Goal: Transaction & Acquisition: Subscribe to service/newsletter

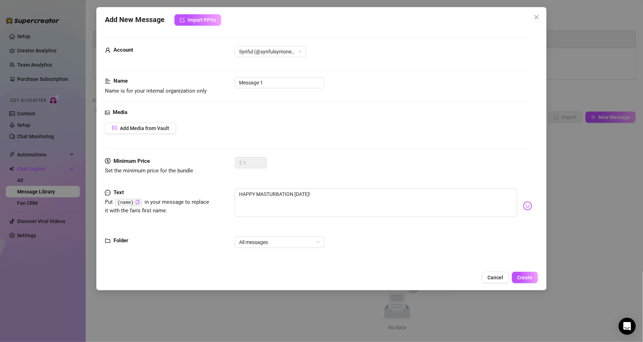
click at [122, 203] on code "{name}" at bounding box center [128, 202] width 27 height 7
drag, startPoint x: 122, startPoint y: 203, endPoint x: 116, endPoint y: 218, distance: 15.7
click at [116, 218] on div "Text Put {name} in your message to replace it with the fan's first name. HAPPY …" at bounding box center [318, 206] width 427 height 35
drag, startPoint x: 118, startPoint y: 203, endPoint x: 137, endPoint y: 205, distance: 19.0
click at [137, 205] on code "{name}" at bounding box center [128, 202] width 27 height 7
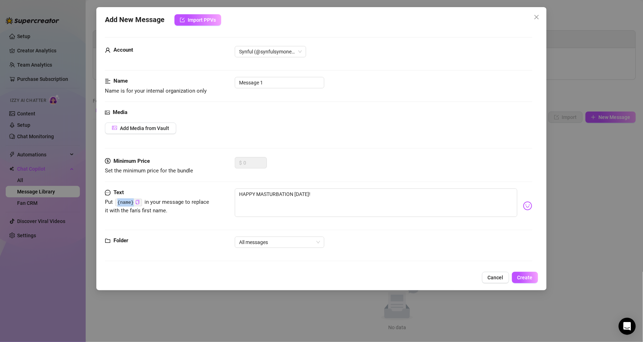
click at [120, 200] on code "{name}" at bounding box center [128, 202] width 27 height 7
click at [336, 196] on textarea "HAPPY MASTURBATION [DATE]!" at bounding box center [376, 203] width 282 height 29
type textarea "HAPPY MASTURBATION [DATE]!"
type textarea "HAPPY MASTURBATION [DATE]"
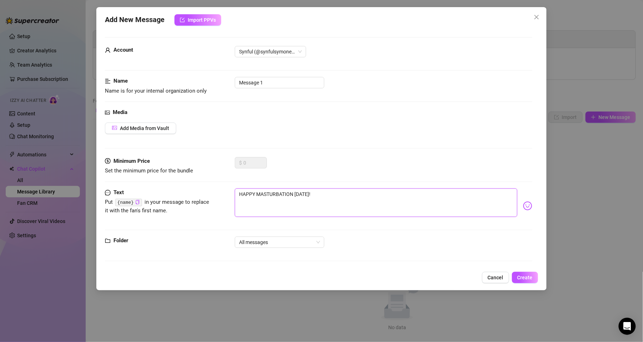
type textarea "HAPPY MASTURBATION [DATE]"
type textarea "HAPPY MASTURBATION [DATE] ["
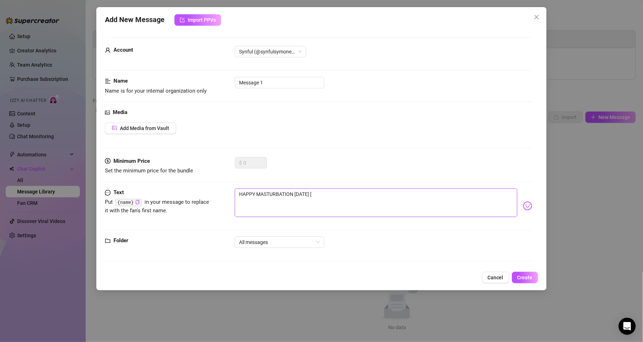
type textarea "HAPPY MASTURBATION [DATE]"
type textarea "HAPPY MASTURBATION [DATE] {"
type textarea "HAPPY MASTURBATION [DATE] {N"
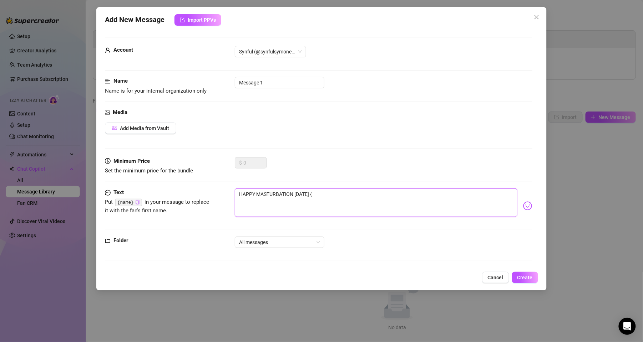
type textarea "HAPPY MASTURBATION [DATE] {N"
type textarea "HAPPY MASTURBATION [DATE] {NA"
type textarea "HAPPY MASTURBATION [DATE] {NAM"
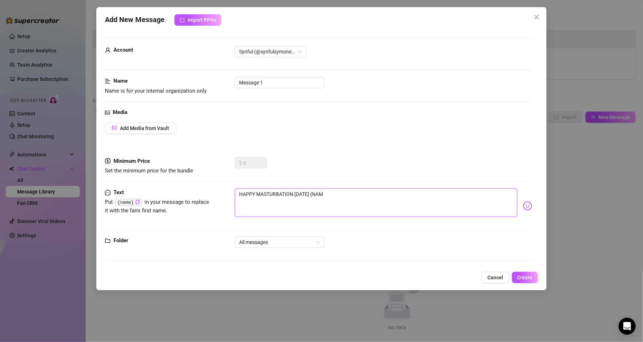
type textarea "HAPPY MASTURBATION [DATE] {NAME"
type textarea "HAPPY MASTURBATION [DATE] {NAME}"
type textarea "HAPPY MASTURBATION [DATE] {NAME"
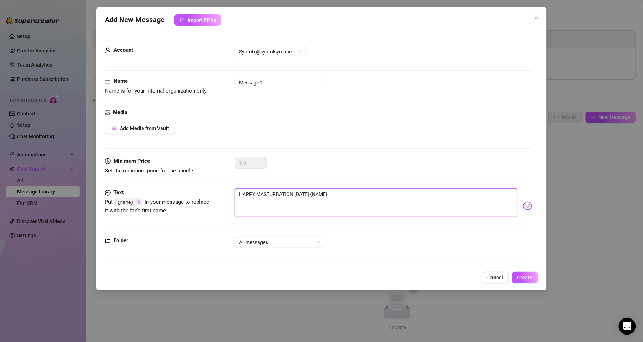
type textarea "HAPPY MASTURBATION [DATE] {NAME"
type textarea "HAPPY MASTURBATION [DATE] {NAM"
type textarea "HAPPY MASTURBATION [DATE] {NA"
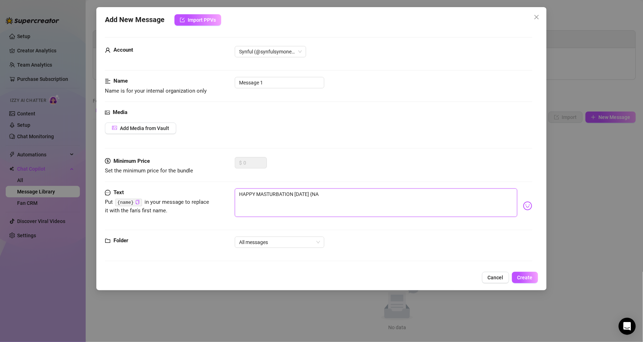
type textarea "HAPPY MASTURBATION [DATE] {N"
type textarea "HAPPY MASTURBATION [DATE] {"
type textarea "HAPPY MASTURBATION [DATE] {n"
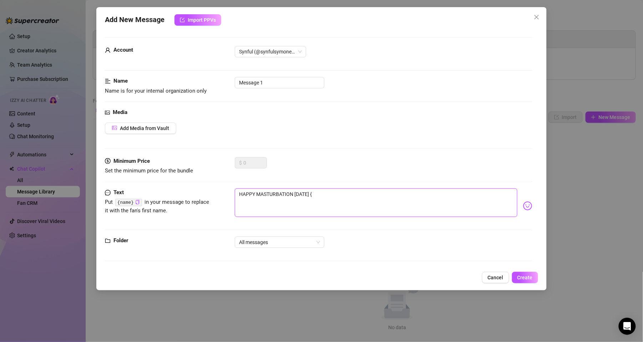
type textarea "HAPPY MASTURBATION [DATE] {n"
type textarea "HAPPY MASTURBATION [DATE] {na"
type textarea "HAPPY MASTURBATION [DATE] {nam"
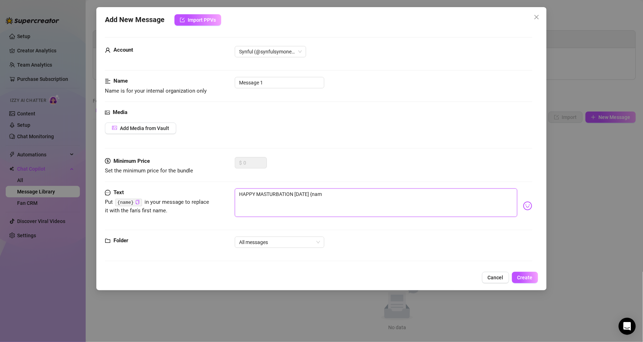
type textarea "HAPPY MASTURBATION [DATE] {name"
type textarea "HAPPY MASTURBATION [DATE] {name}"
type textarea "HAPPY MASTURBATION [DATE] {name}!"
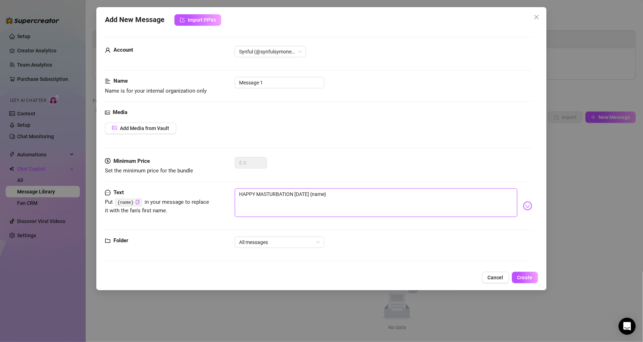
type textarea "HAPPY MASTURBATION [DATE] {name}!"
type textarea "HAPPY MASTURBATION [DATE] {name}! j"
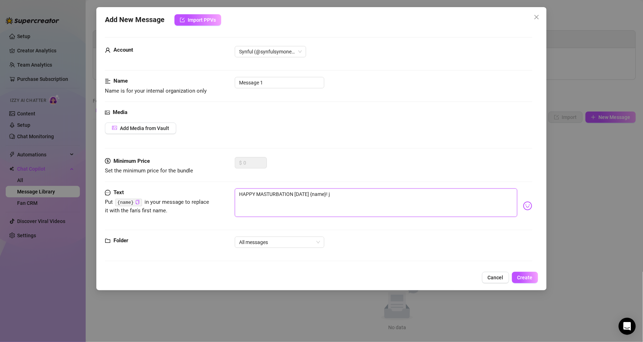
type textarea "HAPPY MASTURBATION [DATE] {name}!"
type textarea "HAPPY MASTURBATION [DATE] {name}! h"
type textarea "HAPPY MASTURBATION [DATE] {name}! ho"
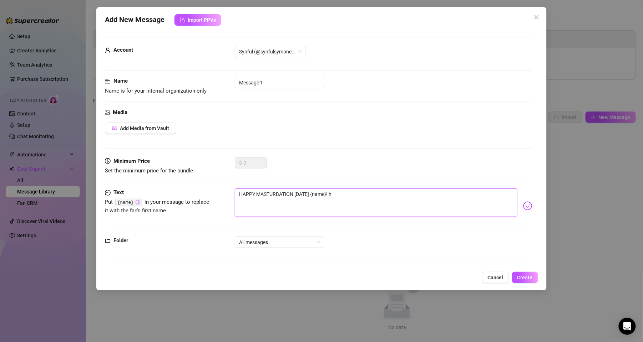
type textarea "HAPPY MASTURBATION [DATE] {name}! ho"
type textarea "HAPPY MASTURBATION [DATE] {name}! how"
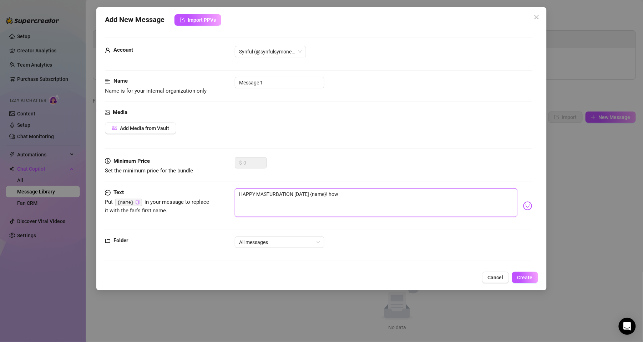
type textarea "HAPPY MASTURBATION [DATE] {name}! how w"
type textarea "HAPPY MASTURBATION [DATE] {name}! how wo"
type textarea "HAPPY MASTURBATION [DATE] {name}! how wou"
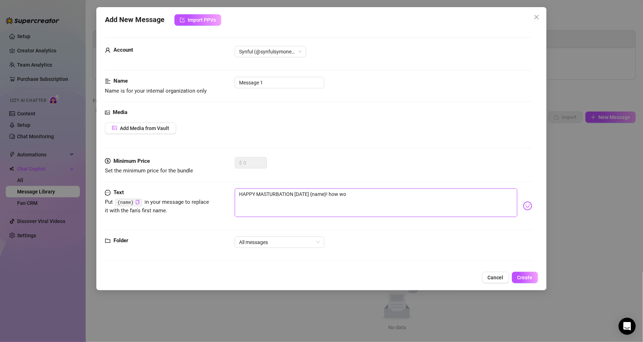
type textarea "HAPPY MASTURBATION [DATE] {name}! how wou"
type textarea "HAPPY MASTURBATION [DATE] {name}! how woul"
type textarea "HAPPY MASTURBATION [DATE] {name}! how would"
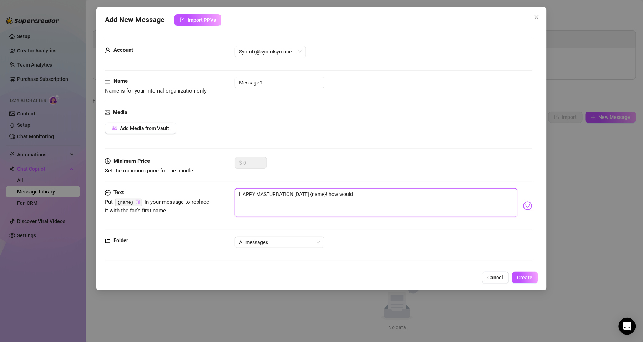
type textarea "HAPPY MASTURBATION [DATE] {name}! how would"
type textarea "HAPPY MASTURBATION [DATE] {name}! how would u"
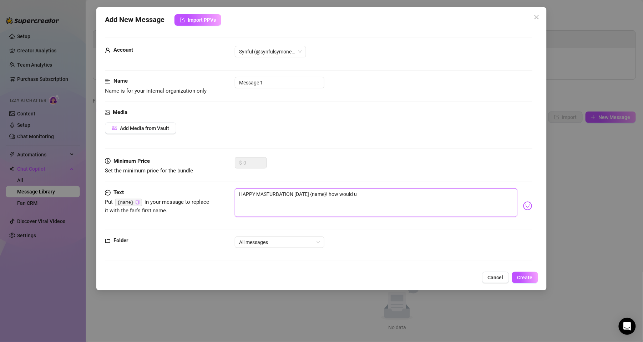
type textarea "HAPPY MASTURBATION [DATE] {name}! how would u"
type textarea "HAPPY MASTURBATION [DATE] {name}! how would u l"
type textarea "HAPPY MASTURBATION [DATE] {name}! how would u li"
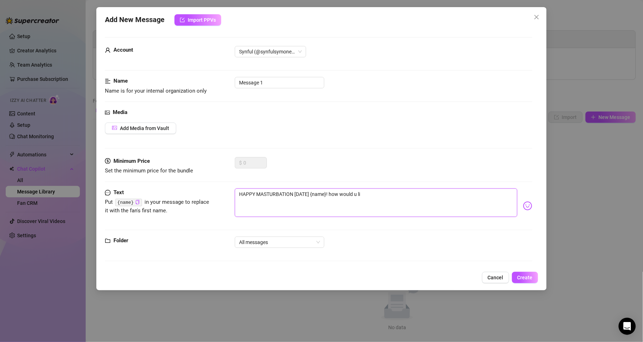
type textarea "HAPPY MASTURBATION [DATE] {name}! how would u lik"
type textarea "HAPPY MASTURBATION [DATE] {name}! how would u like"
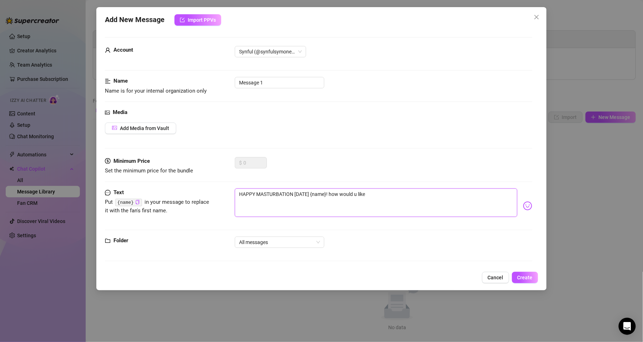
type textarea "HAPPY MASTURBATION [DATE] {name}! how would u like"
type textarea "HAPPY MASTURBATION [DATE] {name}! how would u like t"
type textarea "HAPPY MASTURBATION [DATE] {name}! how would u like to"
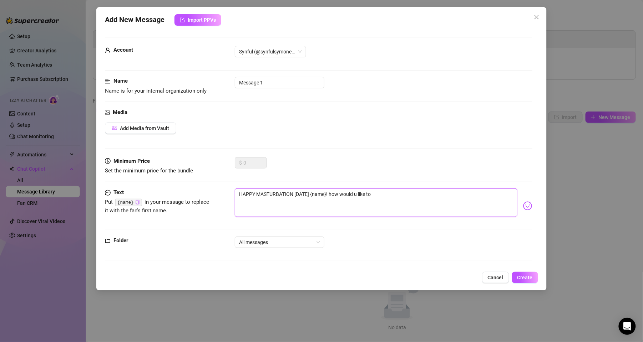
type textarea "HAPPY MASTURBATION [DATE] {name}! how would u like to"
type textarea "HAPPY MASTURBATION [DATE] {name}! how would u like to c"
type textarea "HAPPY MASTURBATION [DATE] {name}! how would u like to cu"
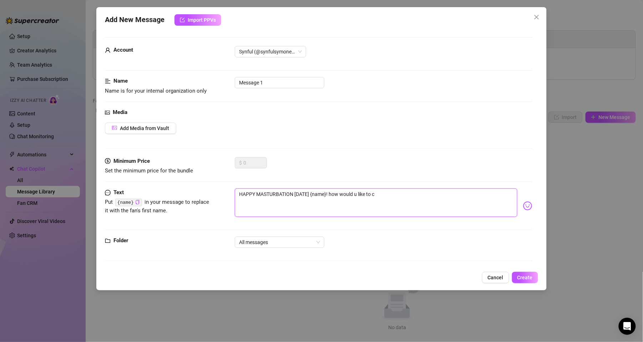
type textarea "HAPPY MASTURBATION [DATE] {name}! how would u like to cu"
type textarea "HAPPY MASTURBATION [DATE] {name}! how would u like to cum"
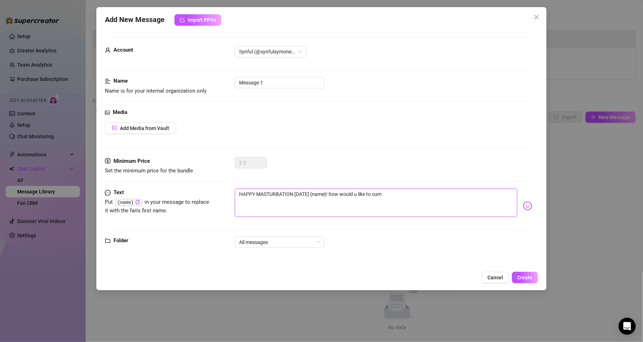
type textarea "HAPPY MASTURBATION [DATE] {name}! how would u like to cum t"
type textarea "HAPPY MASTURBATION [DATE] {name}! how would u like to cum to"
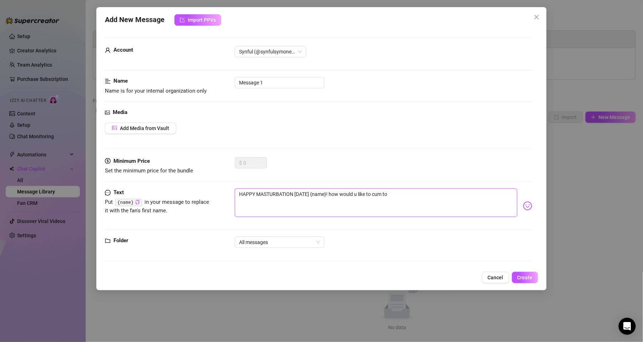
type textarea "HAPPY MASTURBATION [DATE] {name}! how would u like to cum to"
type textarea "HAPPY MASTURBATION [DATE] {name}! how would u like to cum to m"
type textarea "HAPPY MASTURBATION [DATE] {name}! how would u like to cum to me"
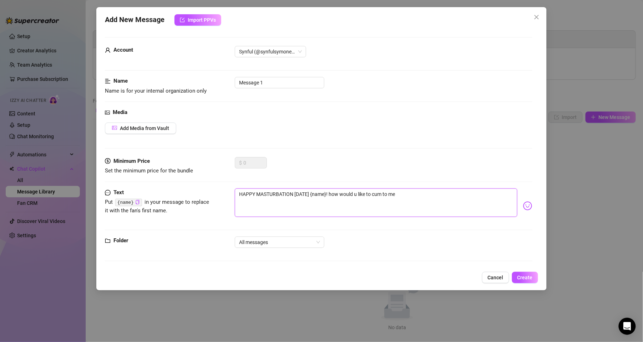
type textarea "HAPPY MASTURBATION [DATE] {name}! how would u like to cum to me"
type textarea "HAPPY MASTURBATION [DATE] {name}! how would u like to cum to me R"
type textarea "HAPPY MASTURBATION [DATE] {name}! how would u like to cum to me RI"
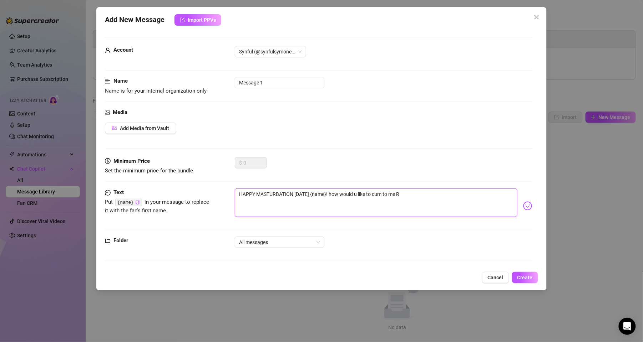
type textarea "HAPPY MASTURBATION [DATE] {name}! how would u like to cum to me RI"
type textarea "HAPPY MASTURBATION [DATE] {name}! how would u like to cum to me RIG"
type textarea "HAPPY MASTURBATION [DATE] {name}! how would u like to cum to me RIGH"
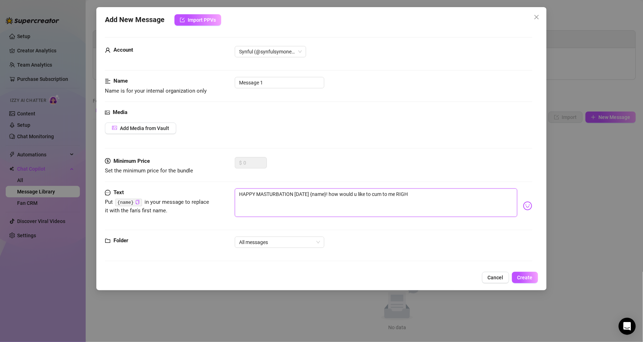
type textarea "HAPPY MASTURBATION [DATE] {name}! how would u like to cum to me RIGHT"
type textarea "HAPPY MASTURBATION [DATE] {name}! how would u like to cum to me RIGHT N"
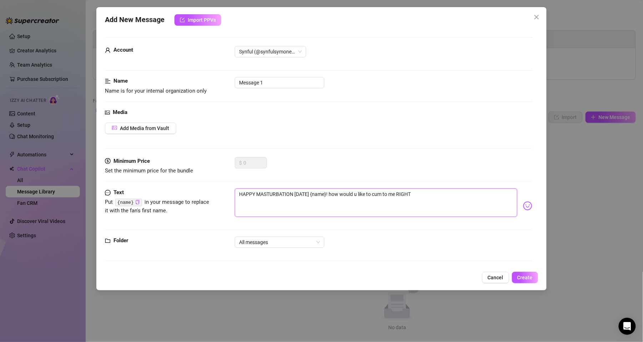
type textarea "HAPPY MASTURBATION [DATE] {name}! how would u like to cum to me RIGHT N"
type textarea "HAPPY MASTURBATION [DATE] {name}! how would u like to cum to me RIGHT NO"
type textarea "HAPPY MASTURBATION [DATE] {name}! how would u like to cum to me RIGHT NOW"
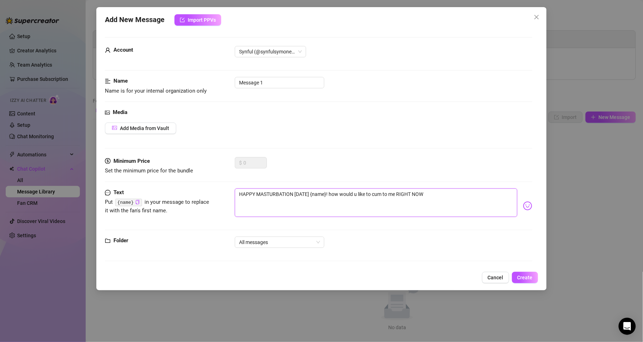
type textarea "HAPPY MASTURBATION [DATE] {name}! how would u like to cum to me RIGHT NOW?"
type textarea "HAPPY MASTURBATION [DATE] {name}! how would u like to cum to me RIGHT NOW? j"
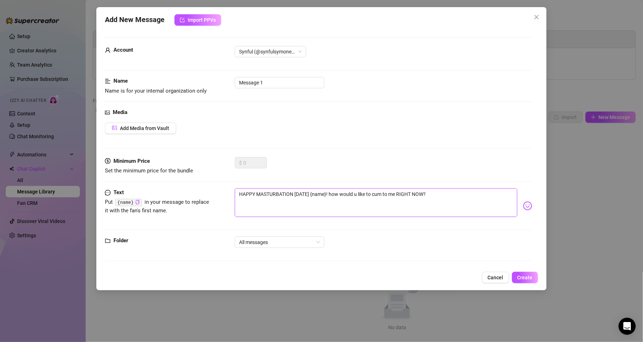
type textarea "HAPPY MASTURBATION [DATE] {name}! how would u like to cum to me RIGHT NOW? j"
type textarea "HAPPY MASTURBATION [DATE] {name}! how would u like to cum to me RIGHT NOW? ji"
type textarea "HAPPY MASTURBATION [DATE] {name}! how would u like to cum to me RIGHT NOW? jiu"
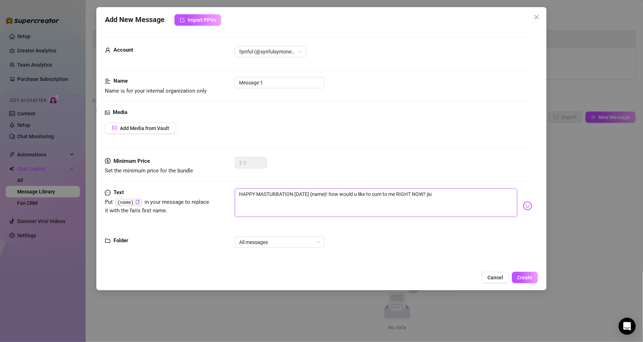
type textarea "HAPPY MASTURBATION [DATE] {name}! how would u like to cum to me RIGHT NOW? jius"
type textarea "HAPPY MASTURBATION [DATE] {name}! how would u like to cum to me RIGHT NOW? jiust"
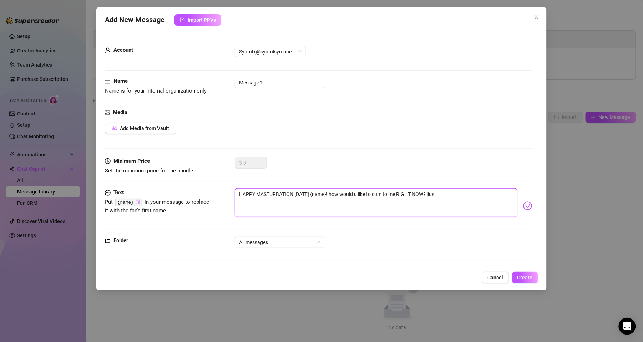
type textarea "HAPPY MASTURBATION [DATE] {name}! how would u like to cum to me RIGHT NOW? jiust"
type textarea "HAPPY MASTURBATION [DATE] {name}! how would u like to cum to me RIGHT NOW? jius"
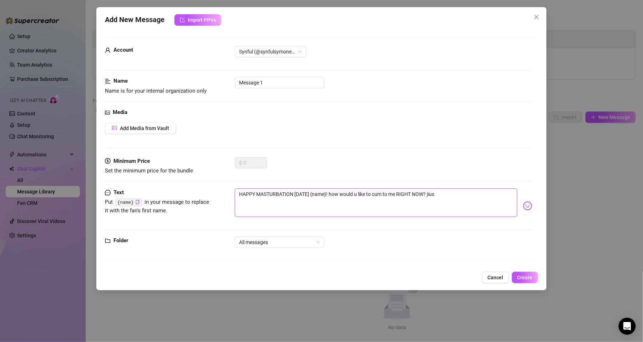
type textarea "HAPPY MASTURBATION [DATE] {name}! how would u like to cum to me RIGHT NOW? jiu"
type textarea "HAPPY MASTURBATION [DATE] {name}! how would u like to cum to me RIGHT NOW? ji"
type textarea "HAPPY MASTURBATION [DATE] {name}! how would u like to cum to me RIGHT NOW? j"
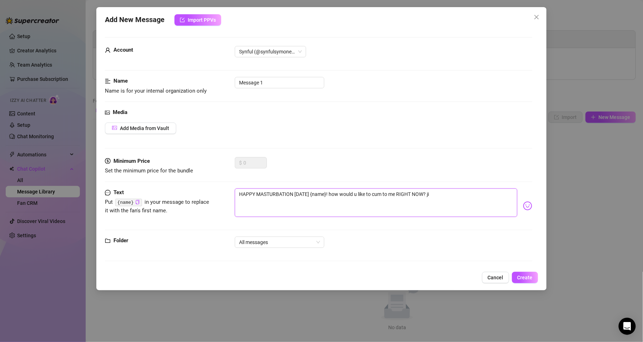
type textarea "HAPPY MASTURBATION [DATE] {name}! how would u like to cum to me RIGHT NOW? j"
type textarea "HAPPY MASTURBATION [DATE] {name}! how would u like to cum to me RIGHT NOW? ju"
type textarea "HAPPY MASTURBATION [DATE] {name}! how would u like to cum to me RIGHT NOW? jus"
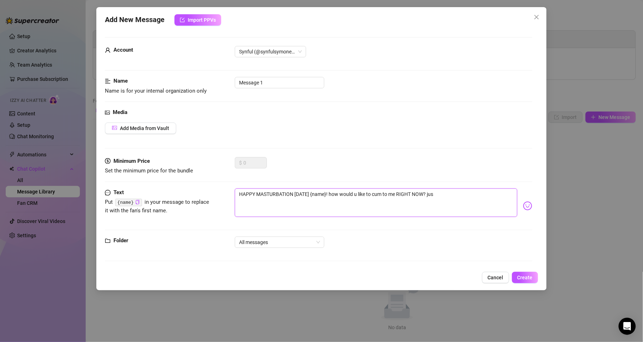
type textarea "HAPPY MASTURBATION [DATE] {name}! how would u like to cum to me RIGHT NOW? just"
type textarea "HAPPY MASTURBATION [DATE] {name}! how would u like to cum to me RIGHT NOW? just…"
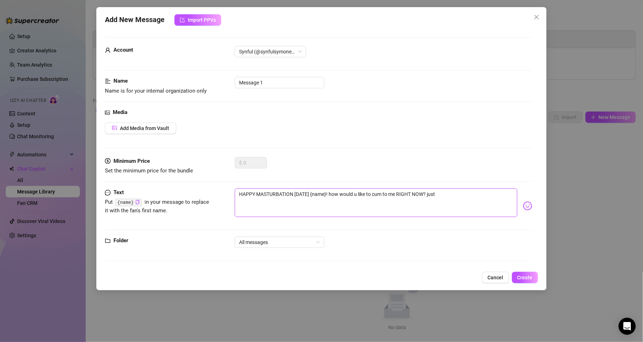
type textarea "HAPPY MASTURBATION [DATE] {name}! how would u like to cum to me RIGHT NOW? just…"
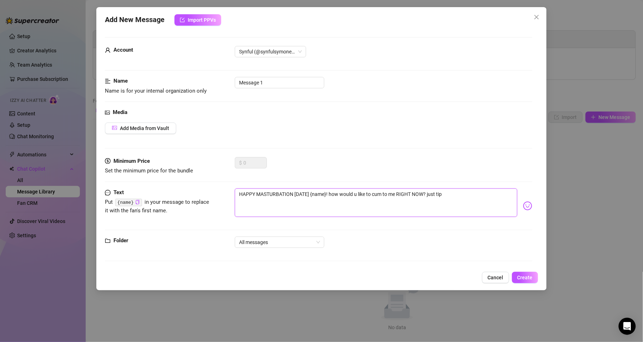
type textarea "HAPPY MASTURBATION [DATE] {name}! how would u like to cum to me RIGHT NOW? just…"
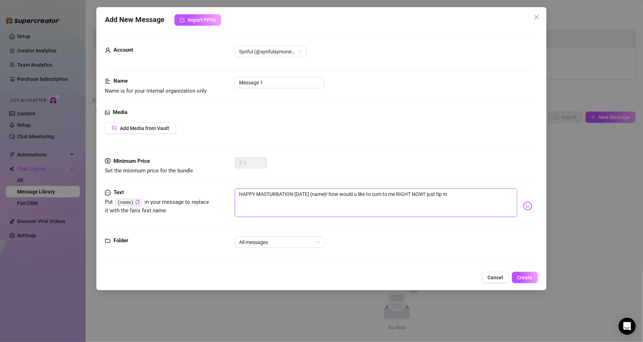
type textarea "HAPPY MASTURBATION [DATE] {name}! how would u like to cum to me RIGHT NOW? just…"
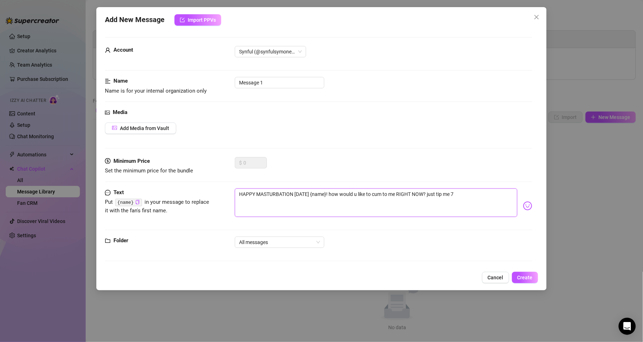
type textarea "HAPPY MASTURBATION [DATE] {name}! how would u like to cum to me RIGHT NOW? just…"
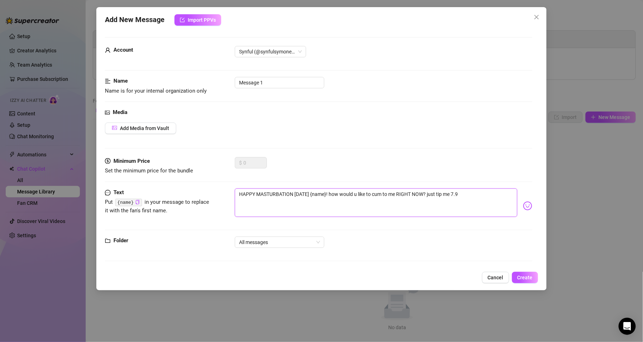
type textarea "HAPPY MASTURBATION [DATE] {name}! how would u like to cum to me RIGHT NOW? just…"
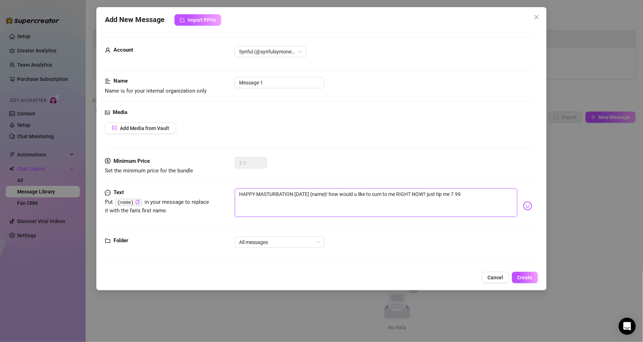
type textarea "HAPPY MASTURBATION [DATE] {name}! how would u like to cum to me RIGHT NOW? just…"
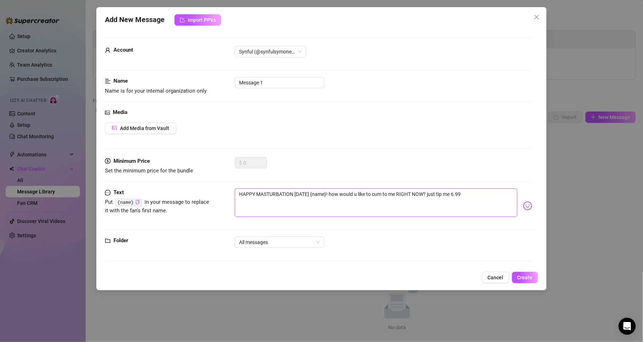
type textarea "HAPPY MASTURBATION [DATE] {name}! how would u like to cum to me RIGHT NOW? just…"
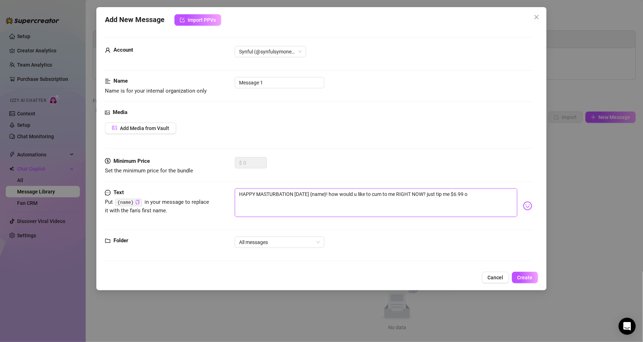
type textarea "HAPPY MASTURBATION [DATE] {name}! how would u like to cum to me RIGHT NOW? just…"
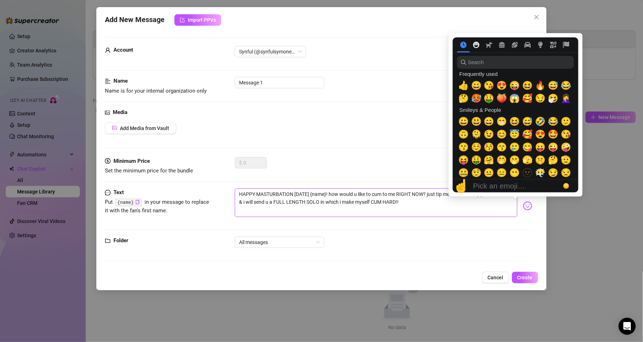
click at [477, 42] on icon "Smileys & People" at bounding box center [476, 45] width 6 height 6
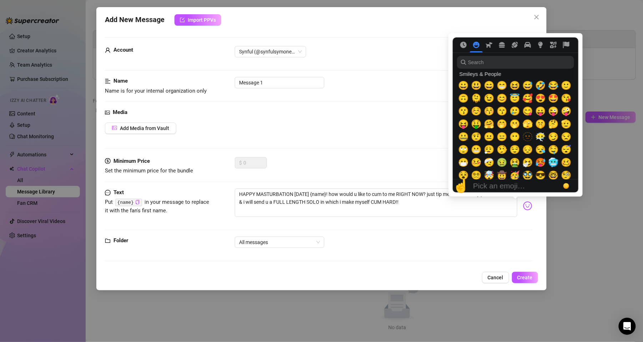
click at [523, 204] on img at bounding box center [527, 206] width 9 height 9
drag, startPoint x: 510, startPoint y: 66, endPoint x: 514, endPoint y: 64, distance: 4.2
click at [510, 66] on input "search" at bounding box center [515, 62] width 117 height 13
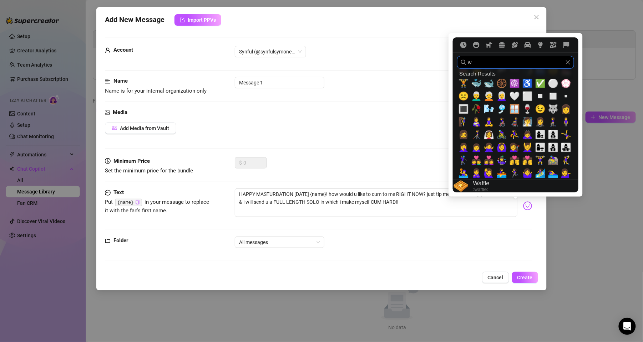
scroll to position [0, 0]
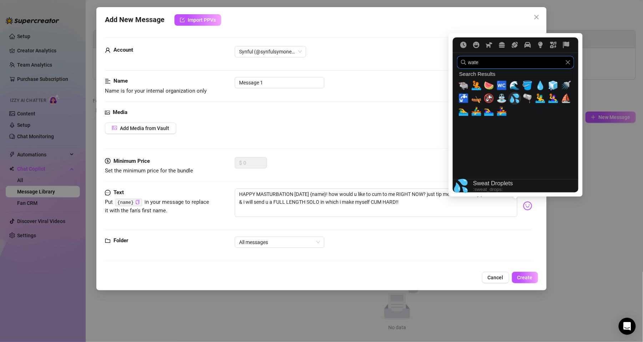
click at [512, 100] on span "💦" at bounding box center [514, 98] width 11 height 10
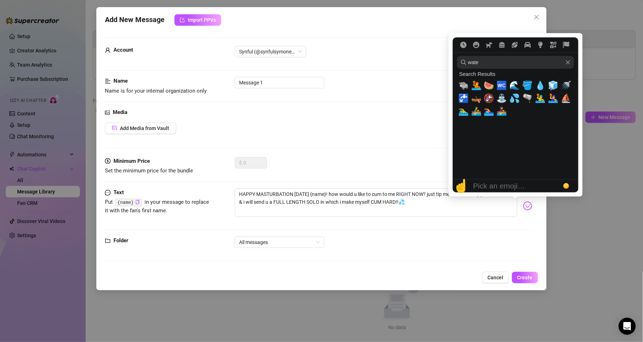
click at [523, 205] on img at bounding box center [527, 206] width 9 height 9
click at [476, 44] on icon "Smileys & People" at bounding box center [476, 45] width 6 height 6
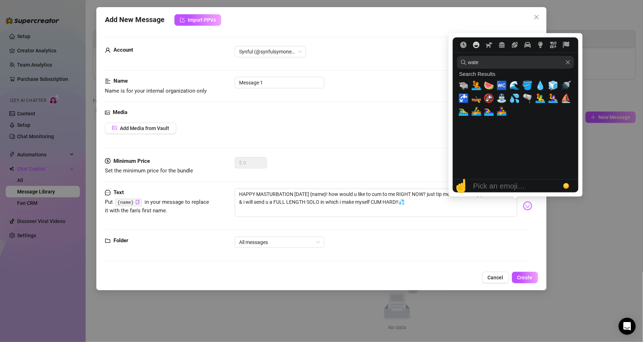
click at [476, 44] on icon "Smileys & People" at bounding box center [476, 45] width 6 height 6
click at [549, 45] on button "Symbols" at bounding box center [553, 45] width 13 height 6
click at [568, 43] on icon "Flags" at bounding box center [566, 45] width 6 height 6
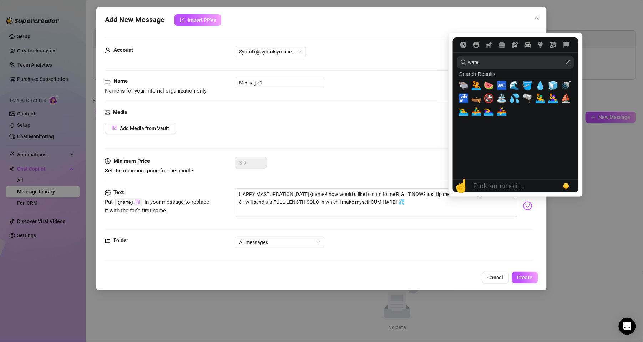
click at [567, 63] on icon "Clear" at bounding box center [568, 62] width 4 height 4
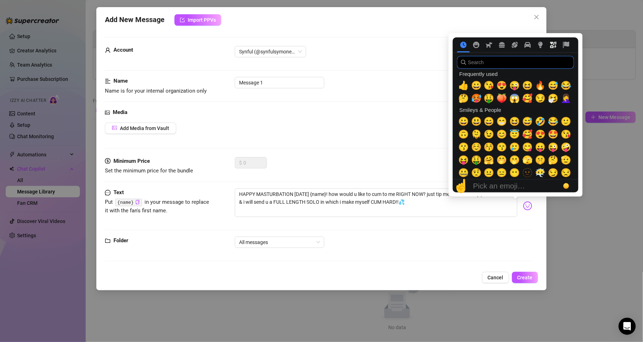
click at [553, 46] on icon "Symbols" at bounding box center [553, 45] width 6 height 6
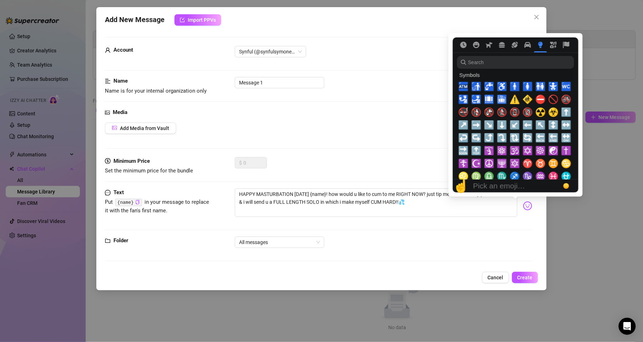
click at [523, 203] on img at bounding box center [527, 206] width 9 height 9
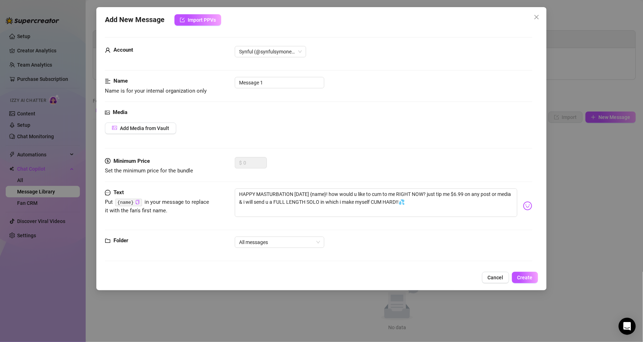
click at [523, 205] on img at bounding box center [527, 206] width 9 height 9
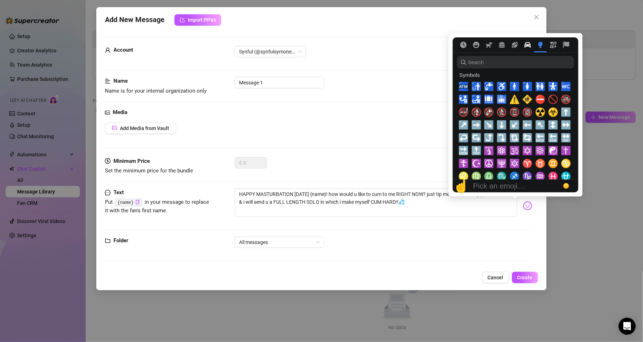
click at [529, 47] on icon "Travel & Places" at bounding box center [527, 45] width 6 height 6
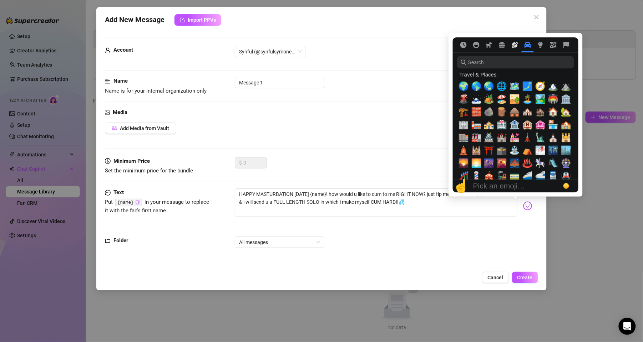
click at [519, 47] on button "Activity" at bounding box center [514, 45] width 13 height 6
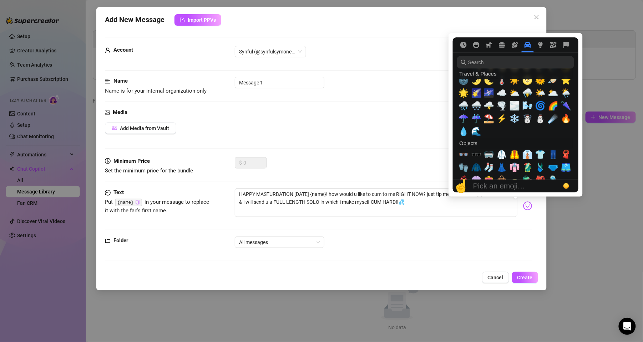
scroll to position [1635, 0]
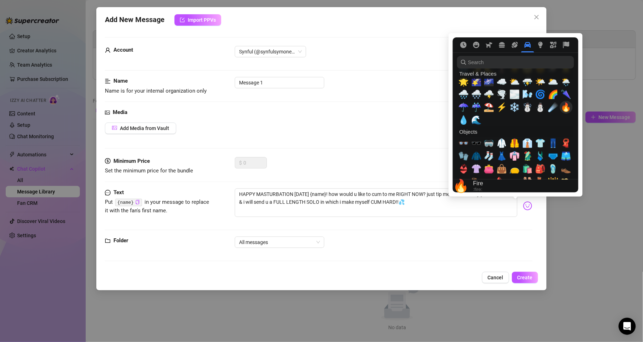
click at [563, 108] on span "🔥" at bounding box center [566, 107] width 11 height 10
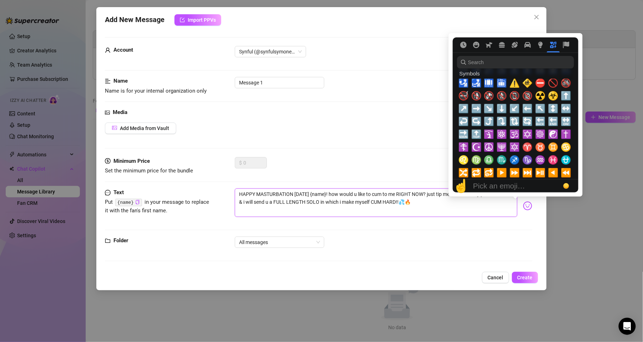
scroll to position [2055, 0]
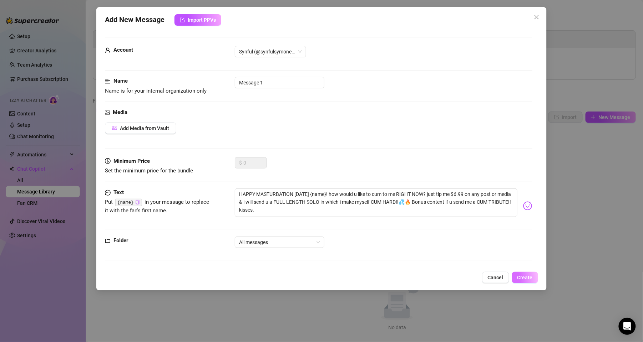
click at [522, 278] on span "Create" at bounding box center [524, 278] width 15 height 6
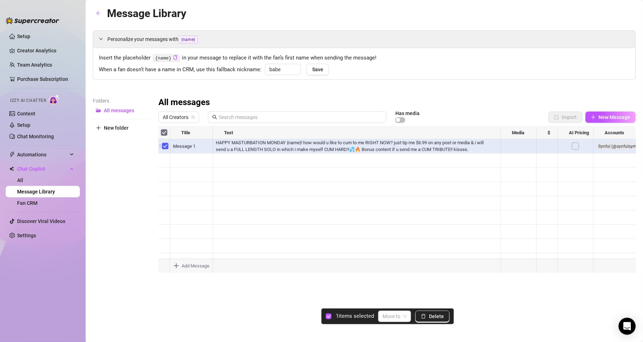
click at [165, 144] on div at bounding box center [397, 205] width 478 height 159
click at [181, 119] on span "All Creators" at bounding box center [179, 117] width 32 height 11
click at [180, 143] on span "Synful" at bounding box center [182, 144] width 14 height 8
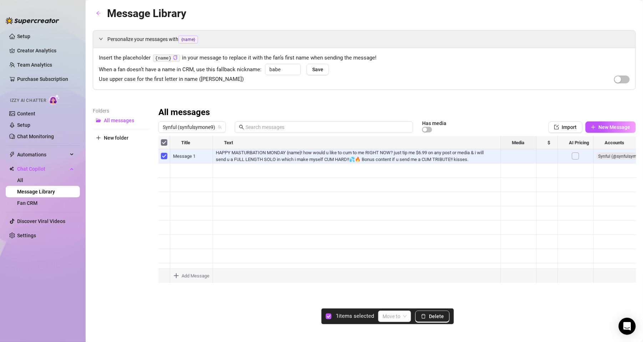
click at [104, 234] on div "Folders All messages New folder" at bounding box center [121, 201] width 57 height 188
click at [30, 203] on link "Fan CRM" at bounding box center [27, 203] width 20 height 6
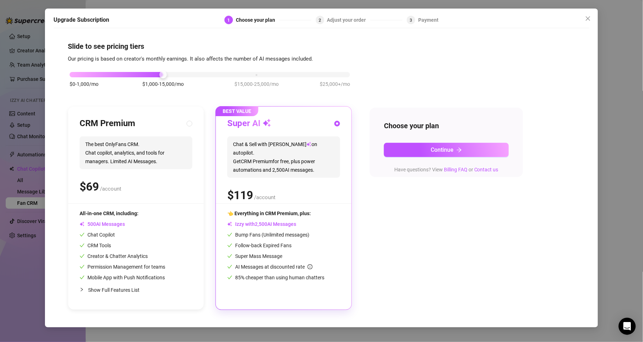
click at [107, 125] on h3 "CRM Premium" at bounding box center [108, 123] width 56 height 11
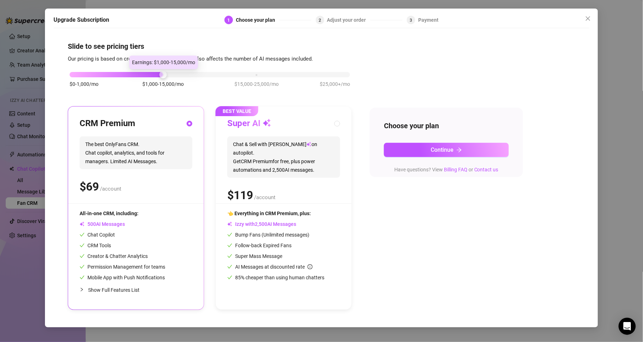
drag, startPoint x: 161, startPoint y: 75, endPoint x: 142, endPoint y: 80, distance: 19.1
click at [142, 80] on div "$0-1,000/mo $1,000-15,000/mo $15,000-25,000/mo $25,000+/mo" at bounding box center [210, 83] width 284 height 40
click at [74, 72] on div "$0-1,000/mo $1,000-15,000/mo $15,000-25,000/mo $25,000+/mo" at bounding box center [210, 73] width 280 height 4
click at [198, 218] on div "CRM Premium The best OnlyFans CRM. Chat copilot, analytics, and tools for manag…" at bounding box center [136, 208] width 136 height 203
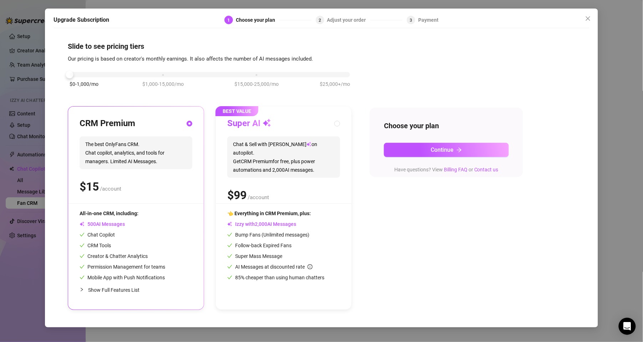
click at [198, 218] on div "CRM Premium The best OnlyFans CRM. Chat copilot, analytics, and tools for manag…" at bounding box center [136, 208] width 136 height 203
click at [426, 143] on button "Continue" at bounding box center [446, 150] width 125 height 14
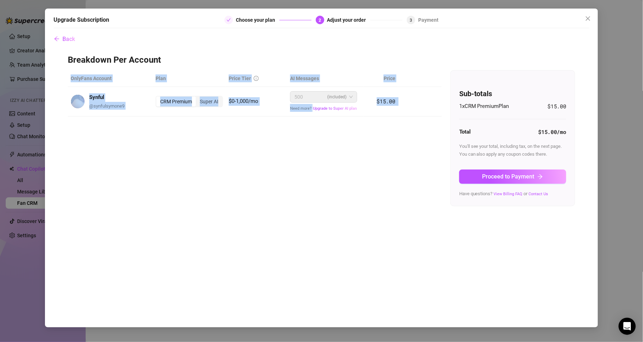
click at [426, 143] on div "OnlyFans Account Plan Price Tier AI Messages Price Synful @ synfulsymone9 CRM P…" at bounding box center [321, 138] width 507 height 136
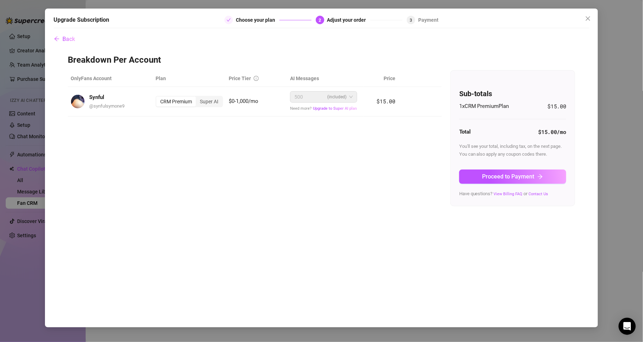
drag, startPoint x: 426, startPoint y: 143, endPoint x: 394, endPoint y: 120, distance: 39.4
click at [394, 120] on div "OnlyFans Account Plan Price Tier AI Messages Price Synful @ synfulsymone9 CRM P…" at bounding box center [321, 138] width 507 height 136
drag, startPoint x: 380, startPoint y: 144, endPoint x: 379, endPoint y: 140, distance: 3.9
click at [379, 140] on div "OnlyFans Account Plan Price Tier AI Messages Price Synful @ synfulsymone9 CRM P…" at bounding box center [321, 138] width 507 height 136
click at [179, 102] on div "CRM Premium" at bounding box center [176, 102] width 40 height 10
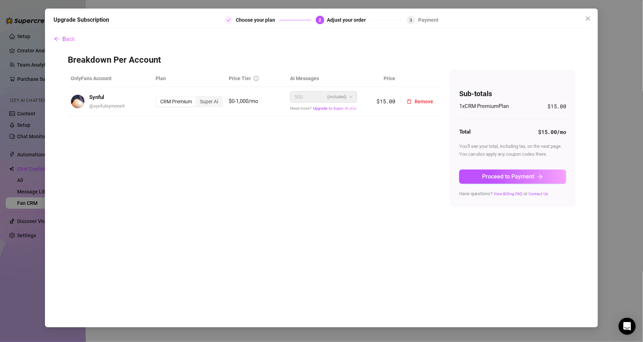
click at [158, 98] on input "CRM Premium" at bounding box center [158, 98] width 0 height 0
drag, startPoint x: 588, startPoint y: 19, endPoint x: 587, endPoint y: 8, distance: 10.7
click at [587, 9] on div "Upgrade Subscription Choose your plan 2 Adjust your order 3 Payment Back Breakd…" at bounding box center [321, 168] width 553 height 319
click at [588, 17] on icon "close" at bounding box center [588, 19] width 6 height 6
